Goal: Task Accomplishment & Management: Complete application form

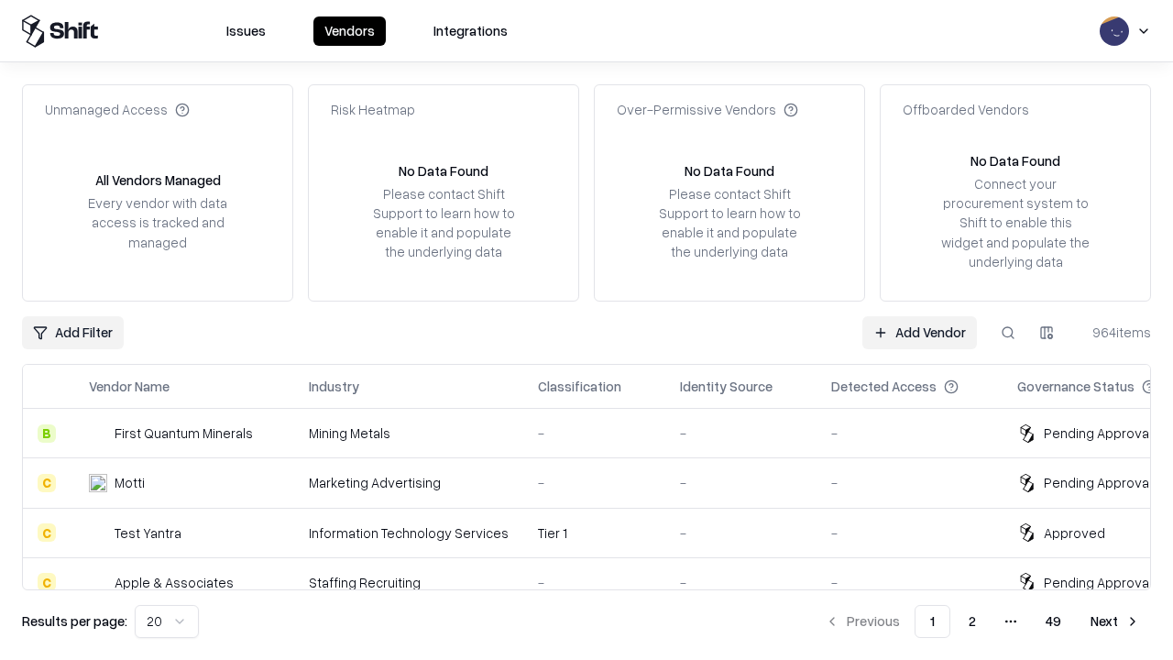
click at [919, 332] on link "Add Vendor" at bounding box center [920, 332] width 115 height 33
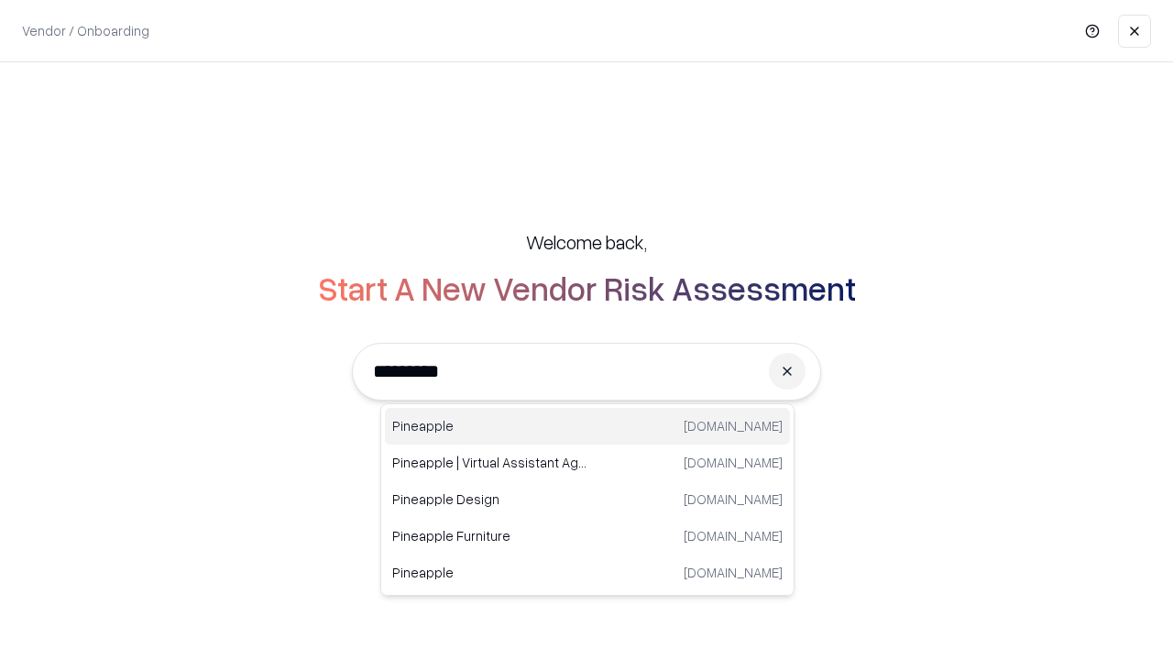
click at [588, 426] on div "Pineapple pineappleenergy.com" at bounding box center [587, 426] width 405 height 37
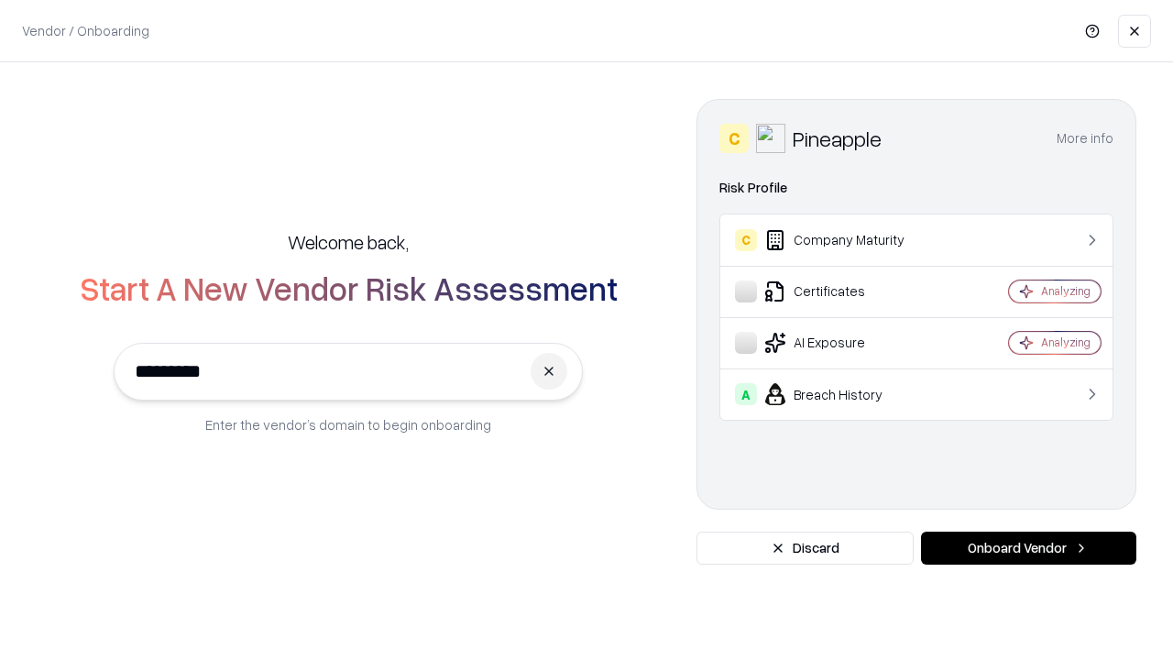
type input "*********"
click at [1028, 548] on button "Onboard Vendor" at bounding box center [1028, 548] width 215 height 33
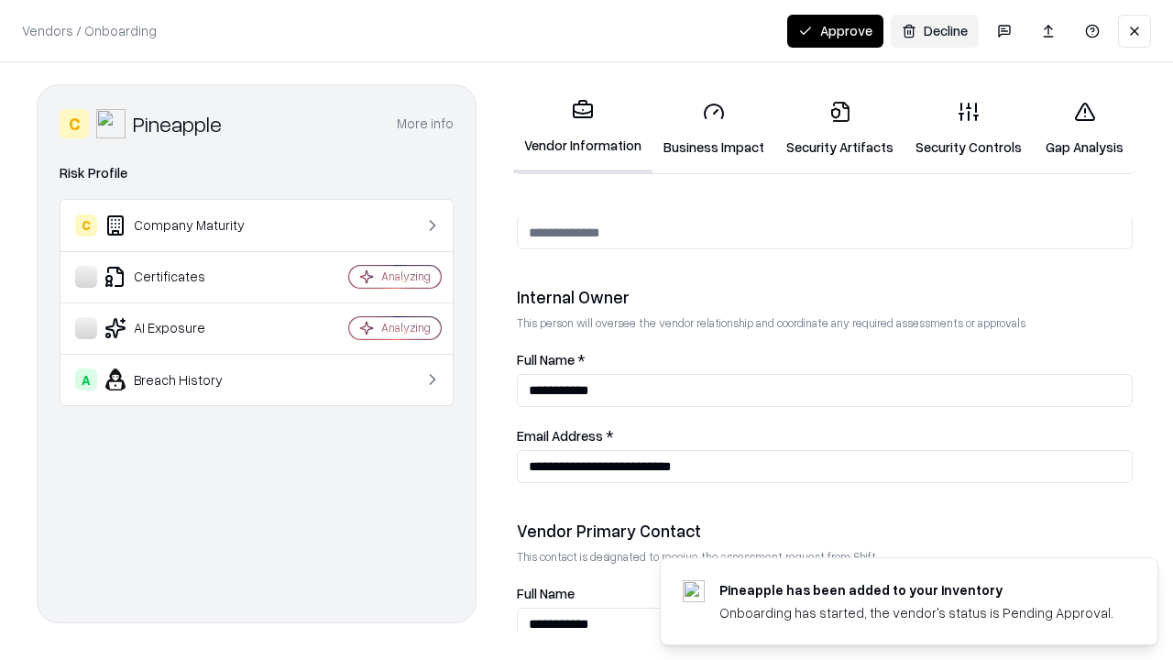
scroll to position [950, 0]
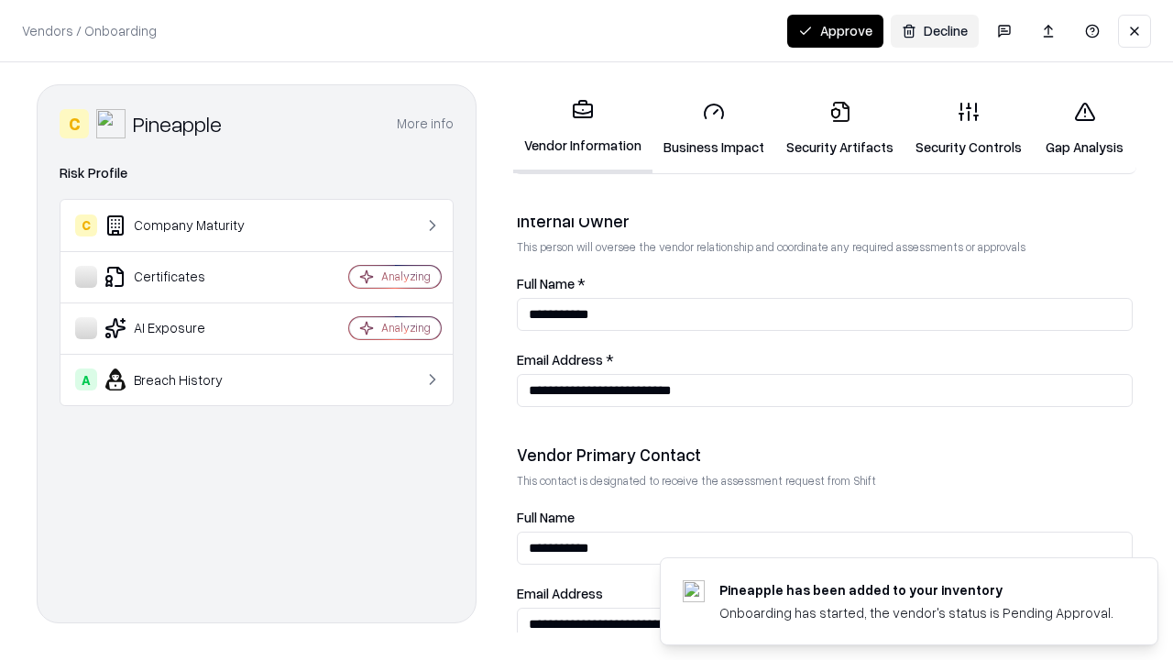
click at [714, 128] on link "Business Impact" at bounding box center [714, 128] width 123 height 85
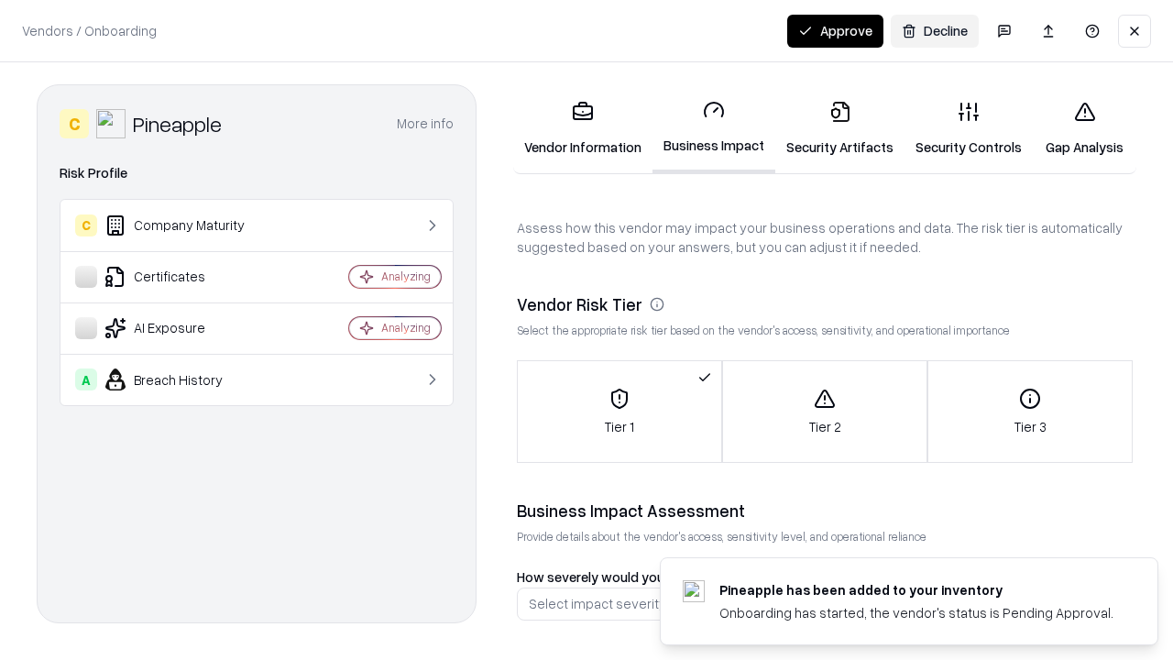
click at [840, 128] on link "Security Artifacts" at bounding box center [839, 128] width 129 height 85
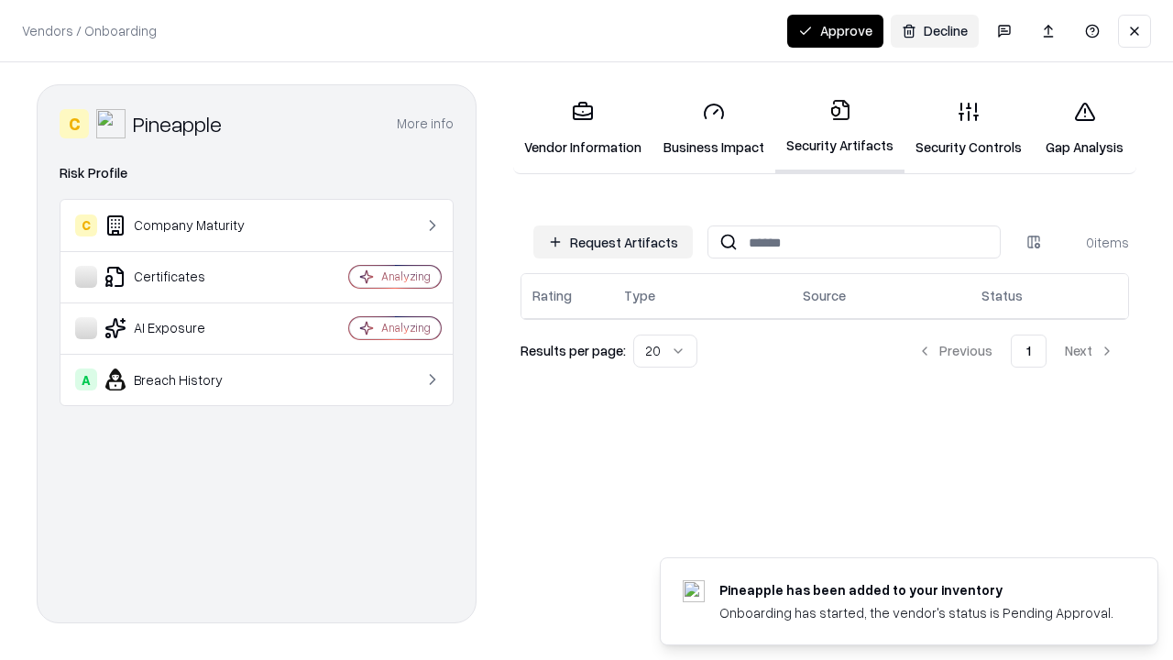
click at [613, 242] on button "Request Artifacts" at bounding box center [612, 241] width 159 height 33
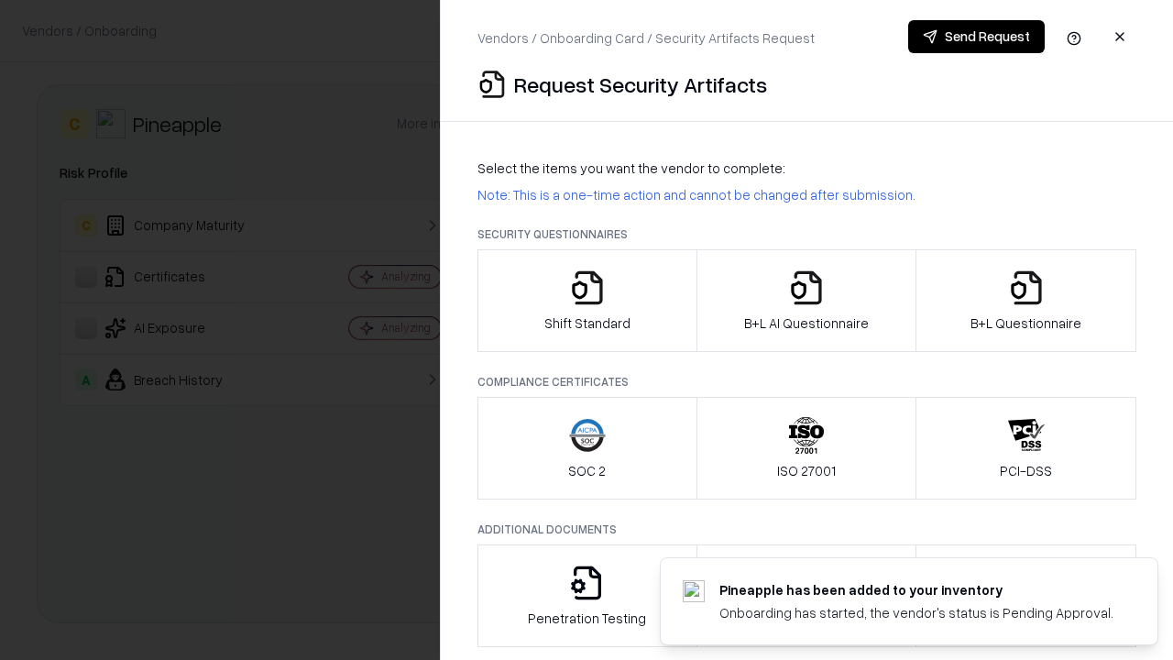
click at [587, 301] on icon "button" at bounding box center [587, 287] width 37 height 37
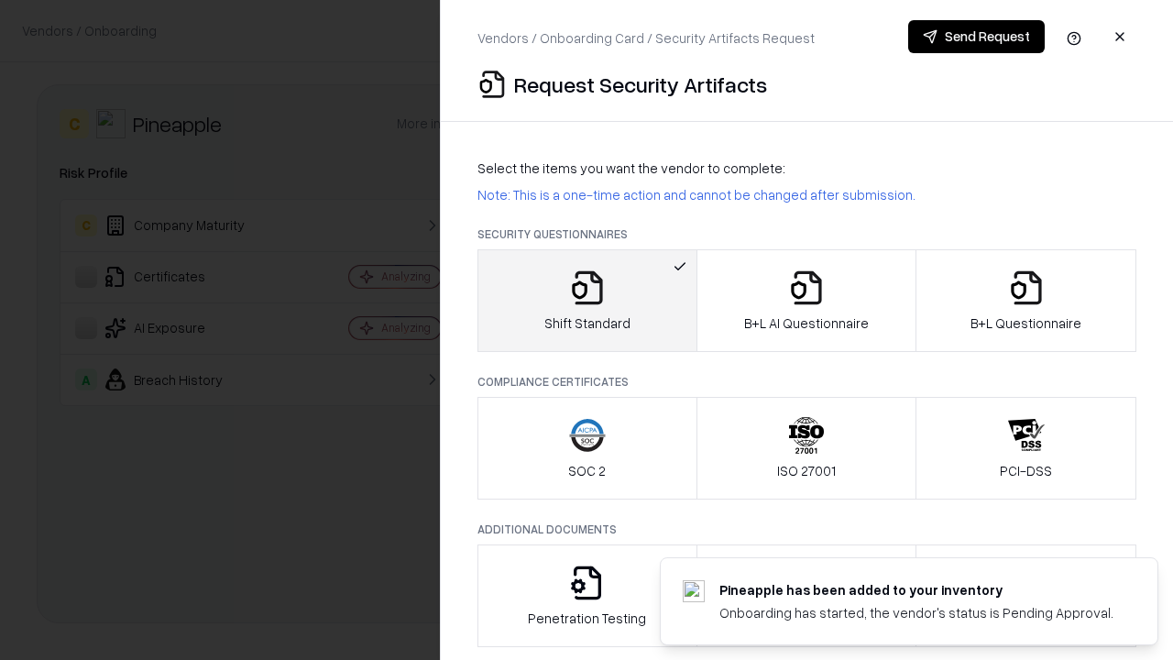
click at [976, 37] on button "Send Request" at bounding box center [976, 36] width 137 height 33
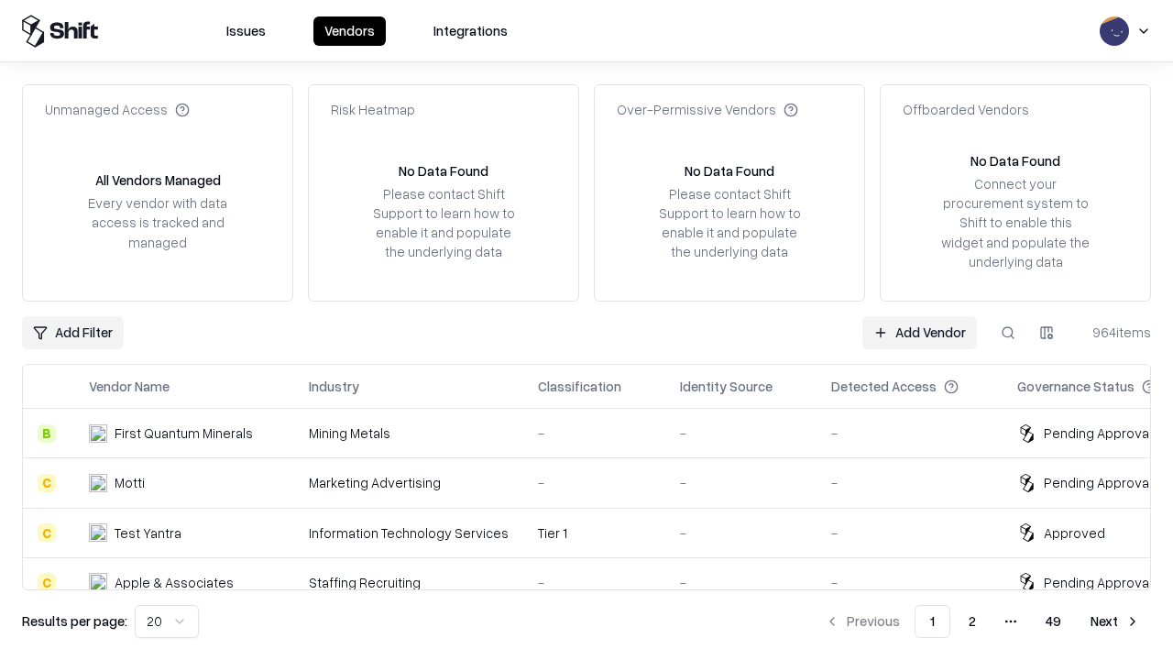
click at [1008, 332] on button at bounding box center [1008, 332] width 33 height 33
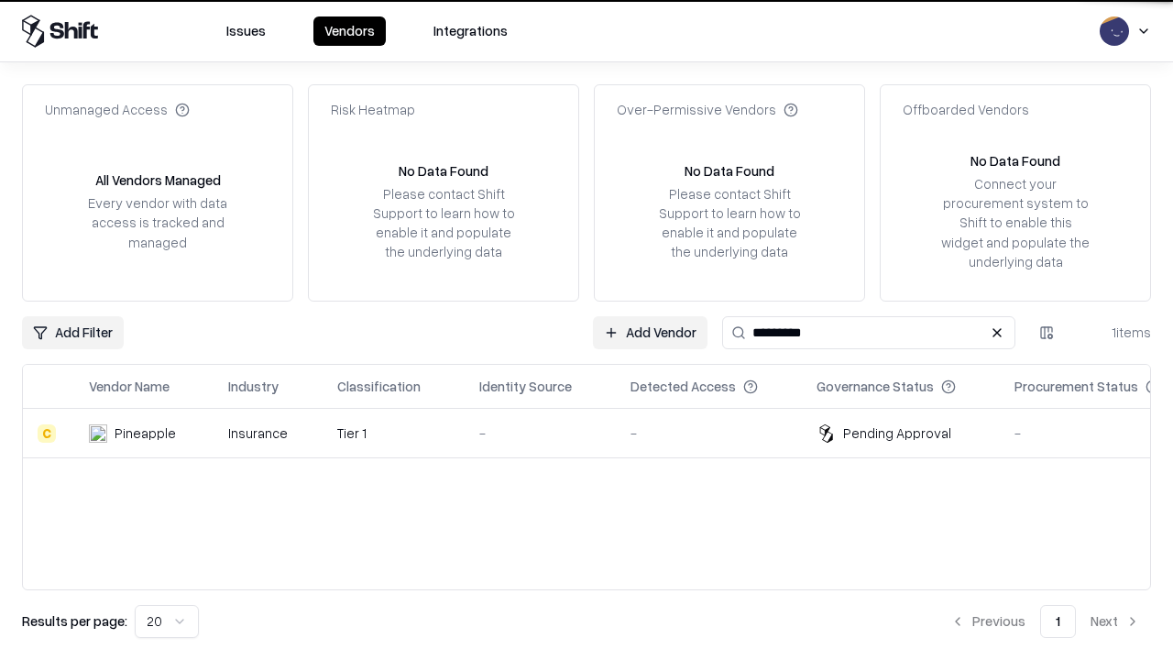
type input "*********"
click at [598, 433] on div "-" at bounding box center [540, 432] width 122 height 19
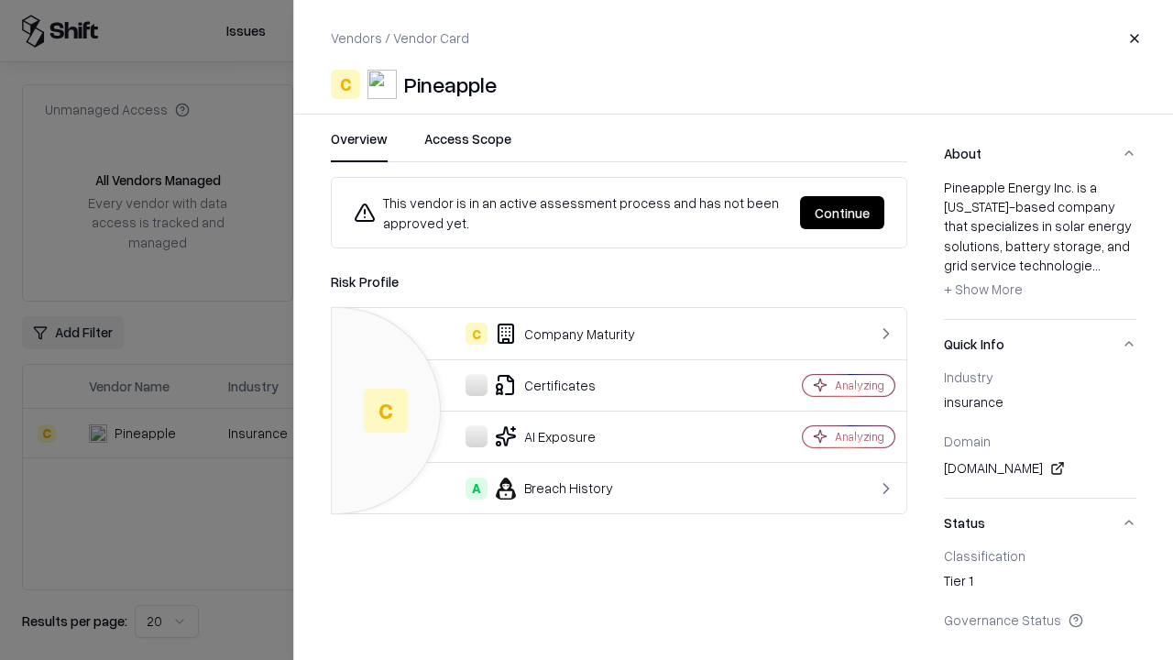
click at [842, 213] on button "Continue" at bounding box center [842, 212] width 84 height 33
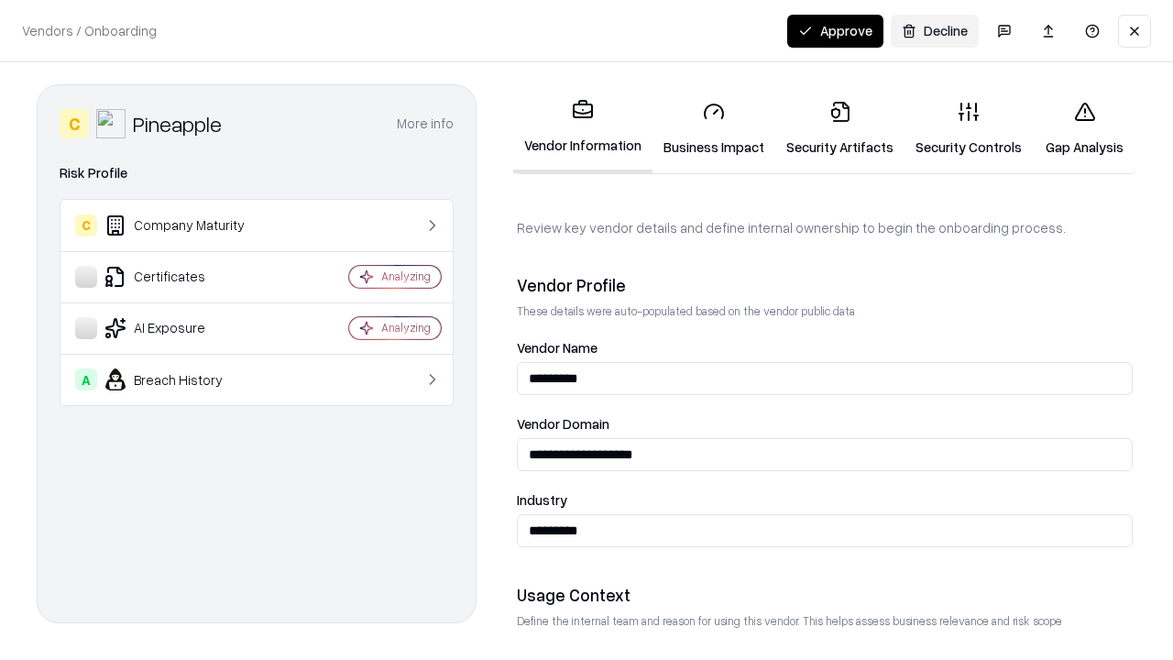
click at [840, 128] on link "Security Artifacts" at bounding box center [839, 128] width 129 height 85
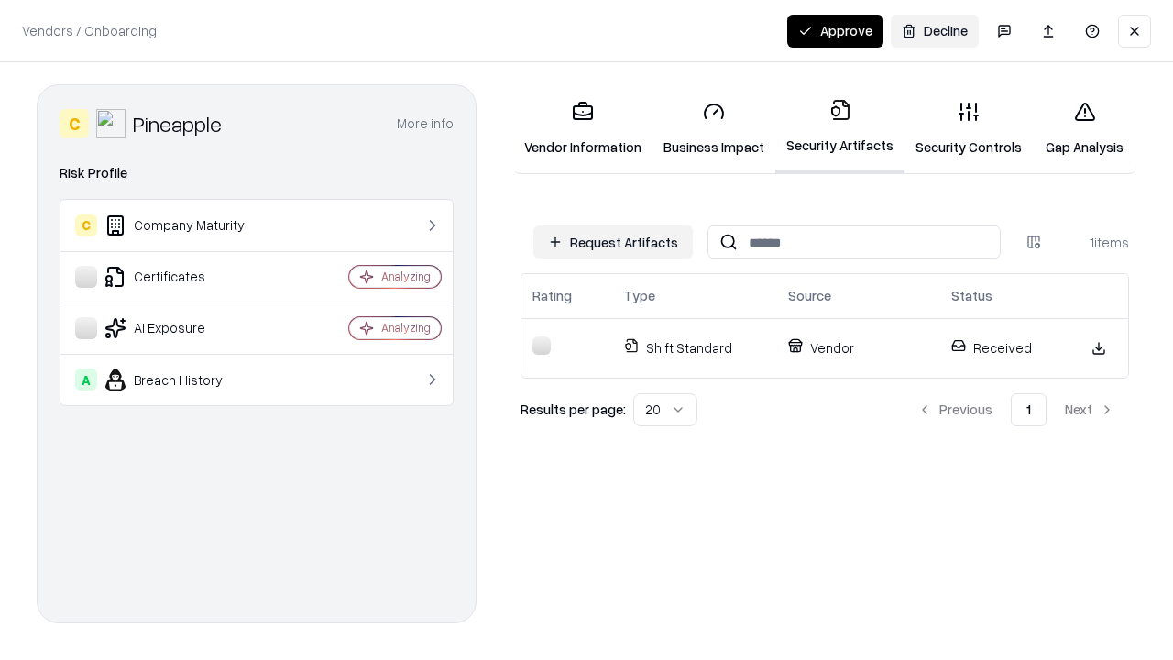
click at [835, 30] on button "Approve" at bounding box center [835, 31] width 96 height 33
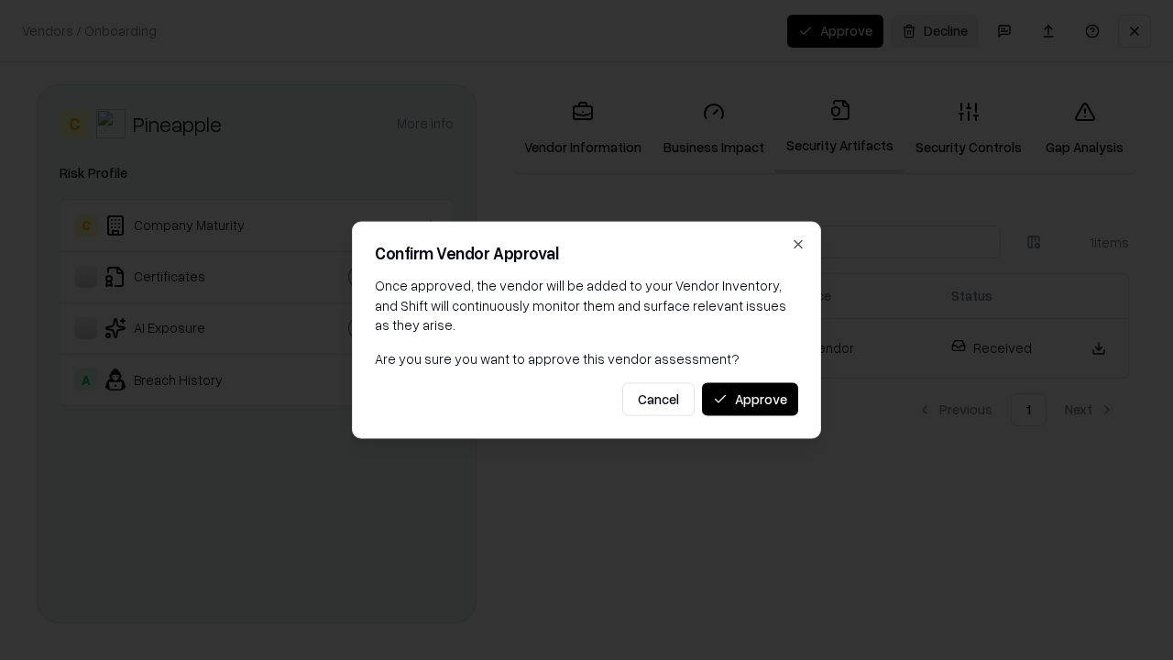
click at [750, 399] on button "Approve" at bounding box center [750, 398] width 96 height 33
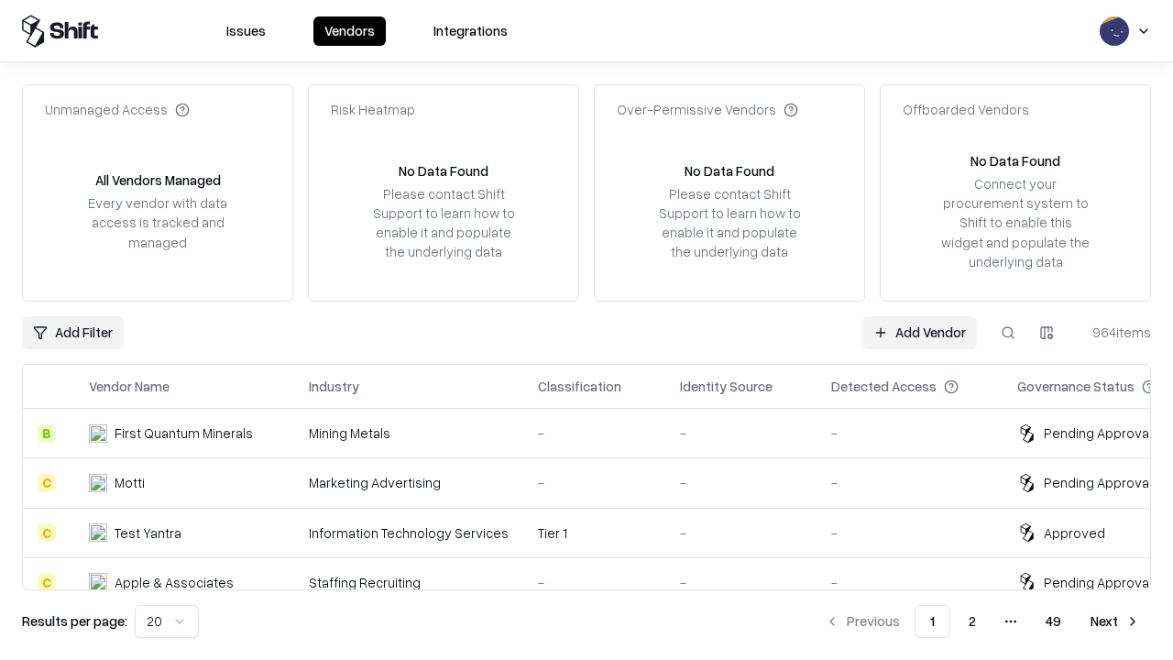
type input "*********"
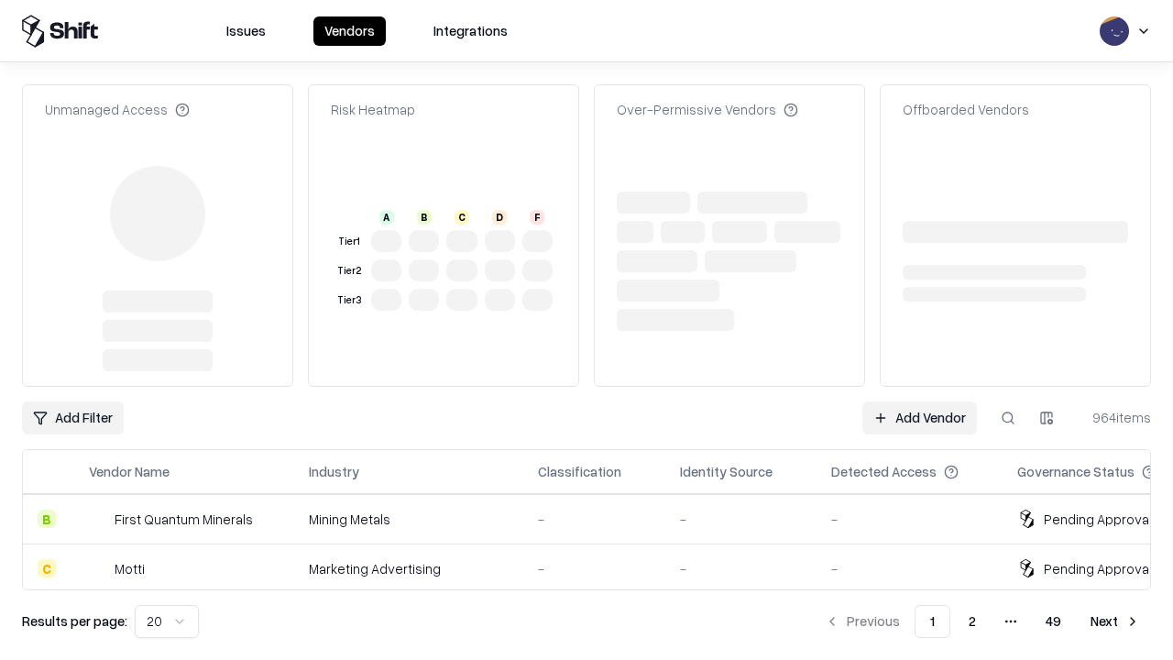
click at [919, 401] on link "Add Vendor" at bounding box center [920, 417] width 115 height 33
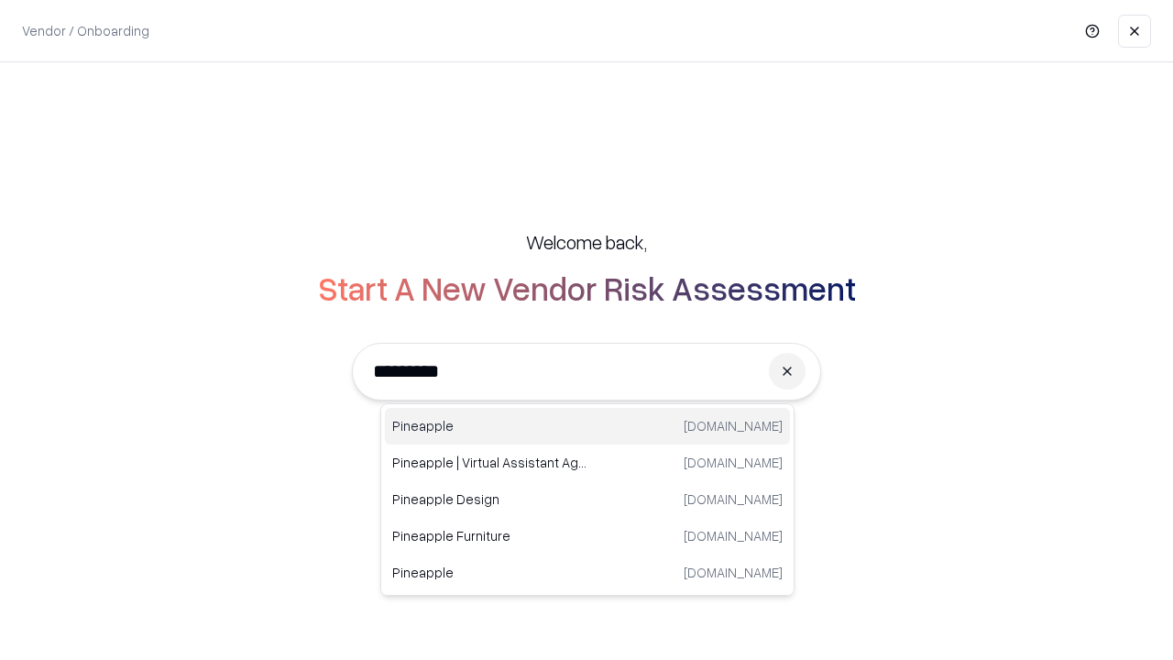
click at [588, 426] on div "Pineapple [DOMAIN_NAME]" at bounding box center [587, 426] width 405 height 37
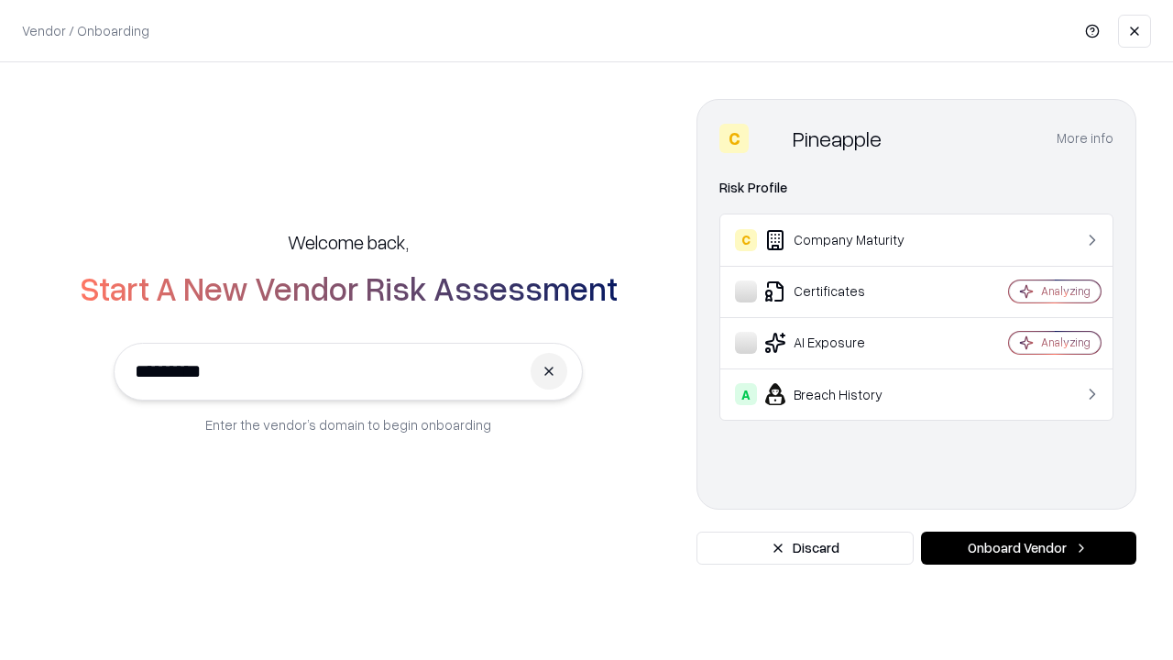
type input "*********"
click at [1028, 548] on button "Onboard Vendor" at bounding box center [1028, 548] width 215 height 33
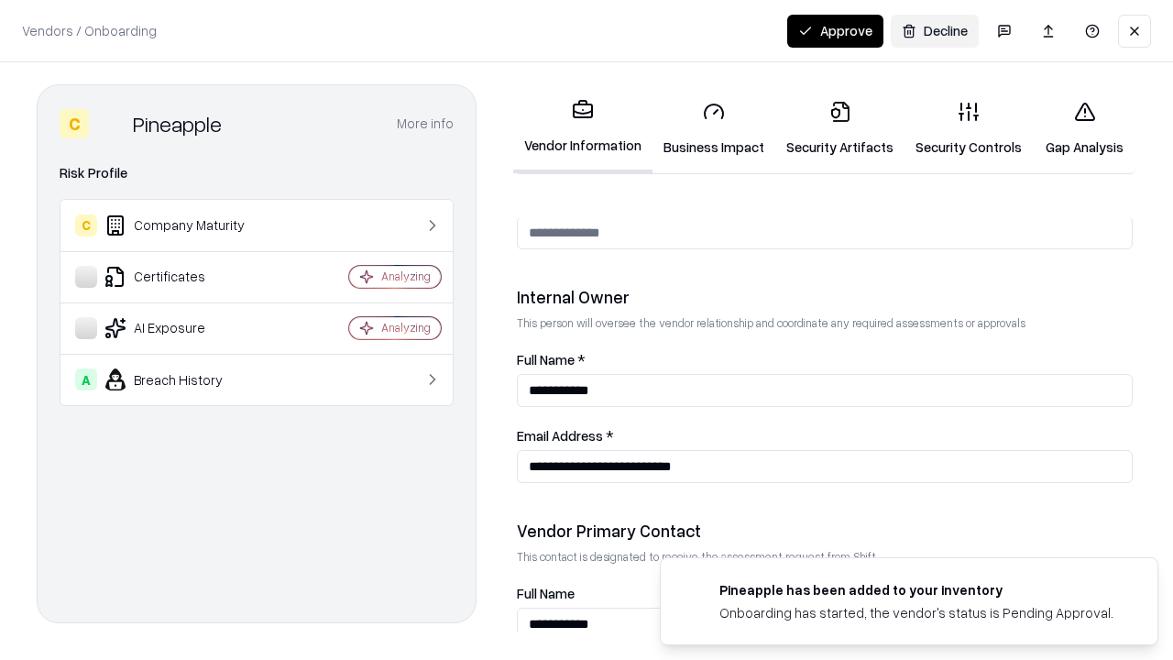
scroll to position [950, 0]
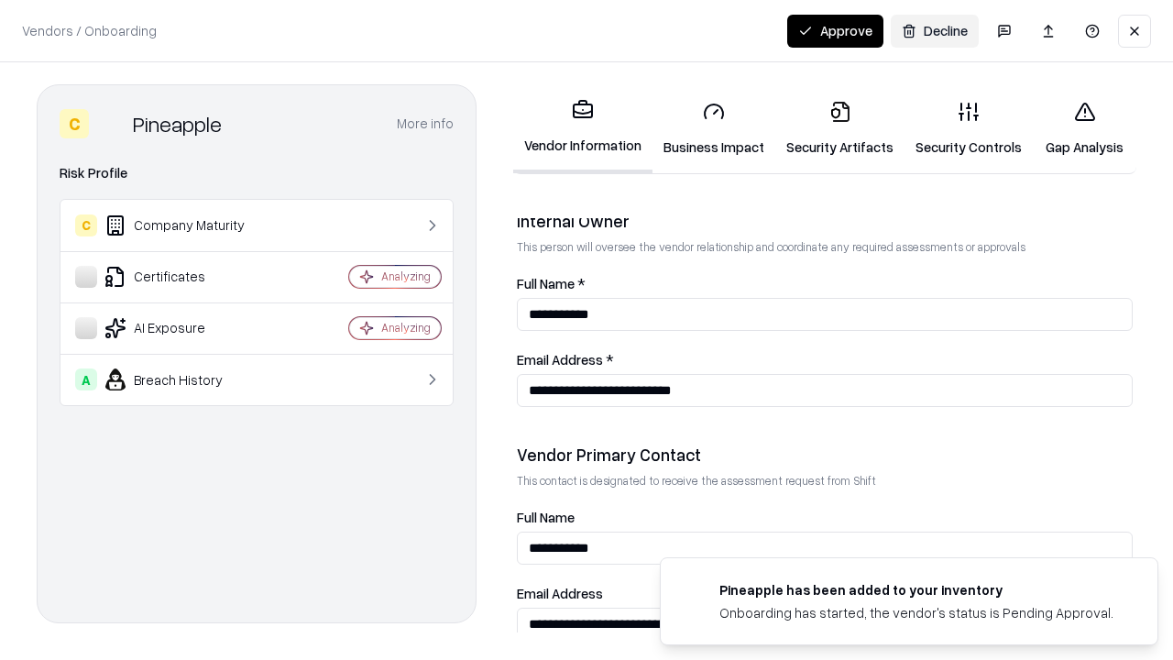
click at [835, 30] on button "Approve" at bounding box center [835, 31] width 96 height 33
